Goal: Task Accomplishment & Management: Use online tool/utility

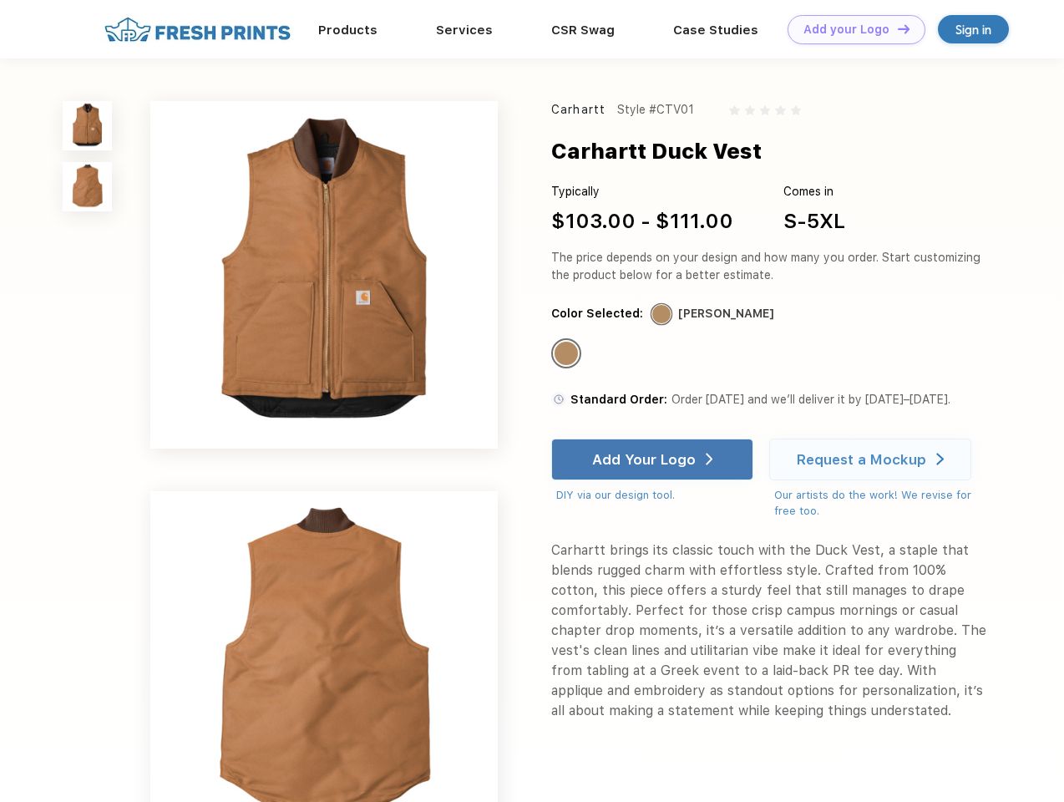
click at [850, 29] on link "Add your Logo Design Tool" at bounding box center [856, 29] width 138 height 29
click at [0, 0] on div "Design Tool" at bounding box center [0, 0] width 0 height 0
click at [896, 28] on link "Add your Logo Design Tool" at bounding box center [856, 29] width 138 height 29
click at [88, 125] on img at bounding box center [87, 125] width 49 height 49
click at [88, 187] on img at bounding box center [87, 186] width 49 height 49
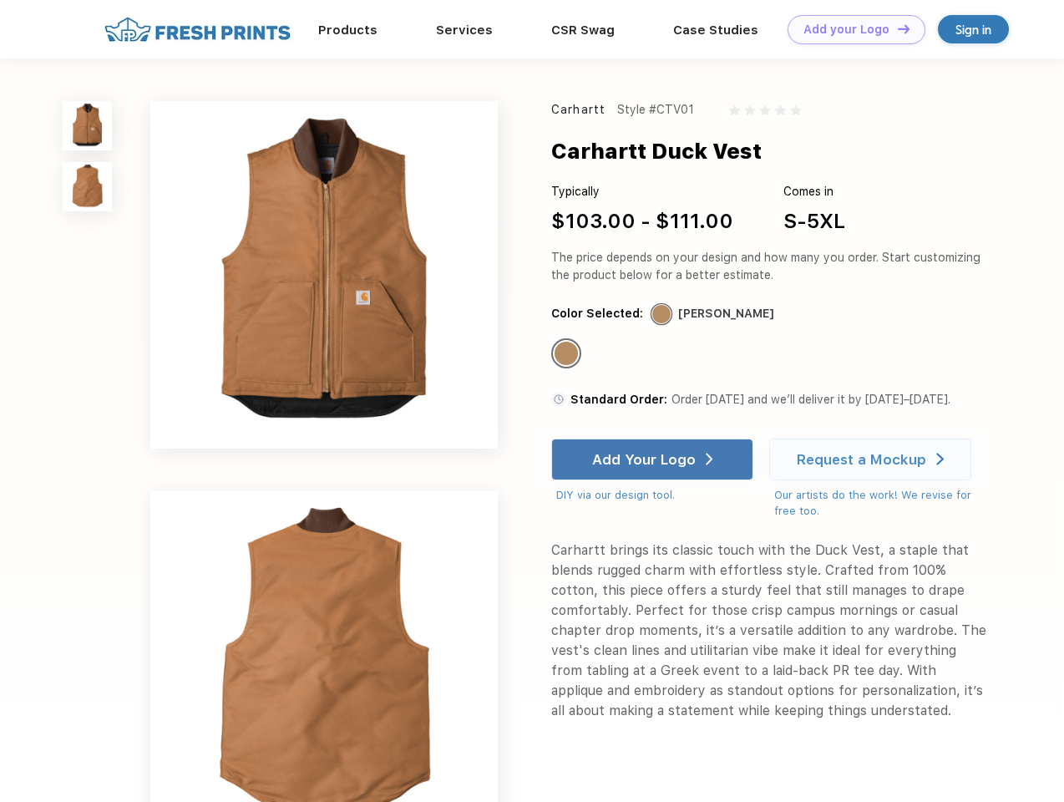
click at [568, 354] on div "Standard Color" at bounding box center [565, 352] width 23 height 23
click at [654, 459] on div "Add Your Logo" at bounding box center [644, 459] width 104 height 17
click at [872, 459] on div "Request a Mockup" at bounding box center [861, 459] width 129 height 17
